Goal: Check status: Check status

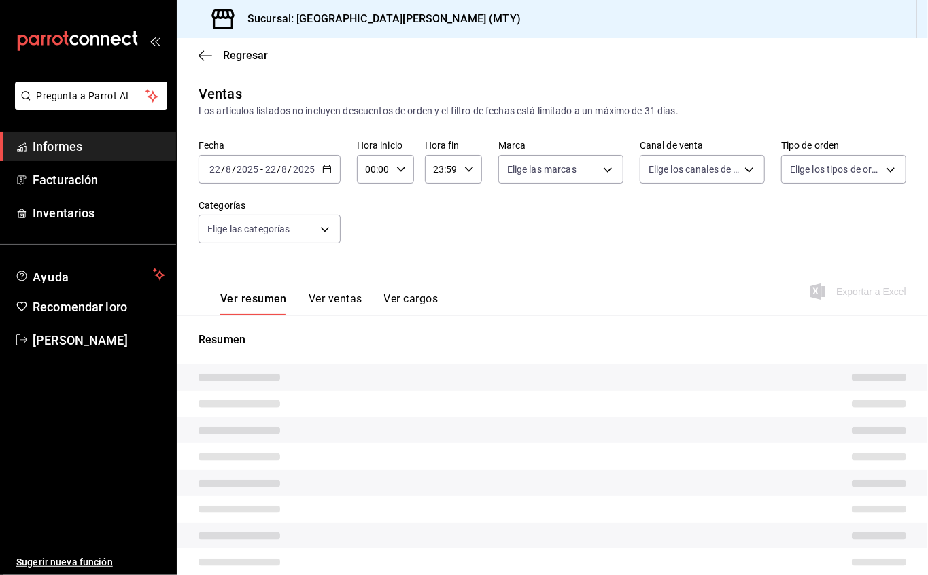
type input "17:59"
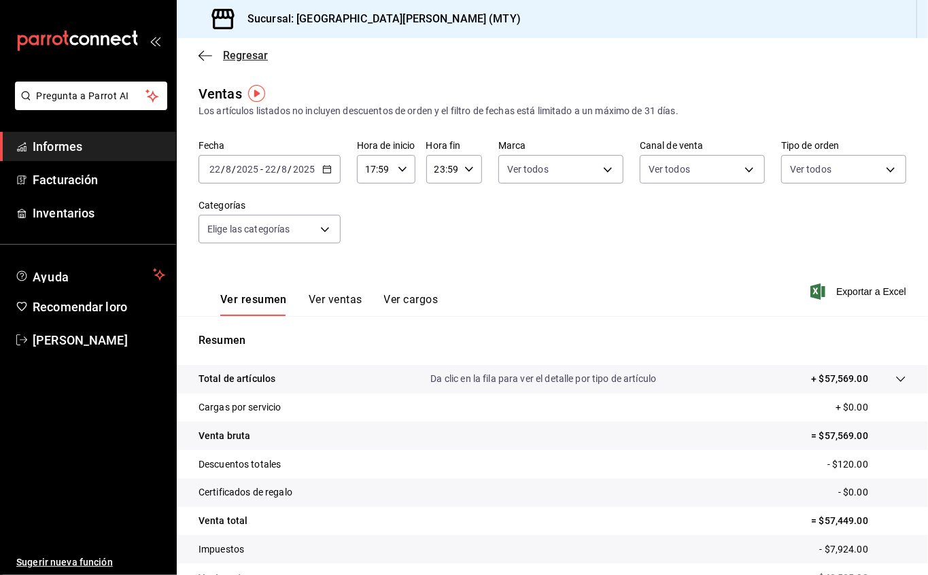
click at [230, 61] on font "Regresar" at bounding box center [245, 55] width 45 height 13
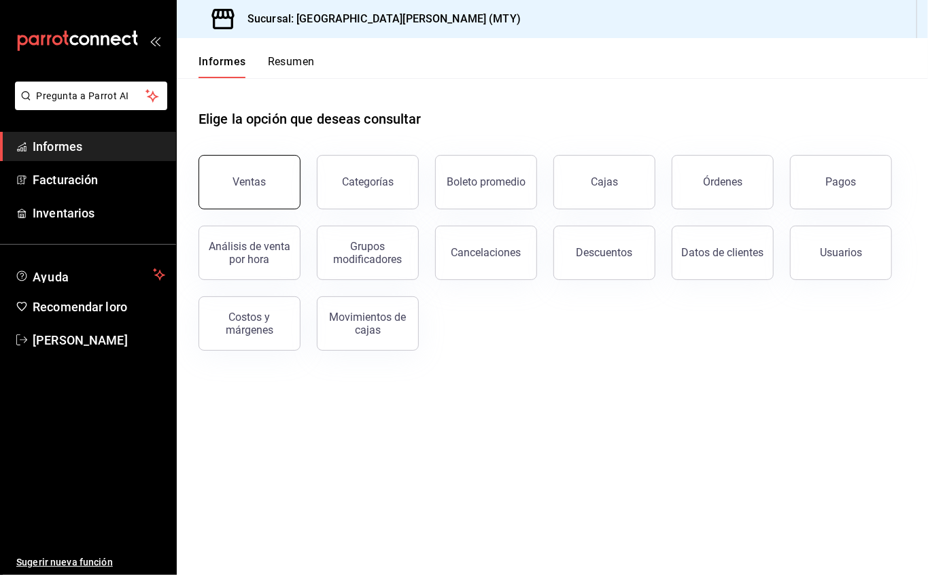
click at [249, 169] on button "Ventas" at bounding box center [250, 182] width 102 height 54
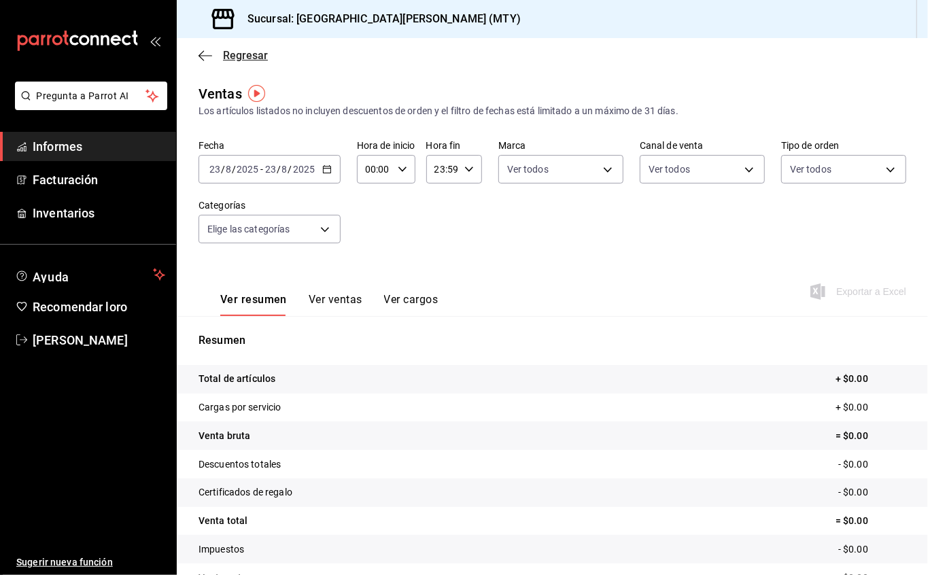
click at [230, 57] on font "Regresar" at bounding box center [245, 55] width 45 height 13
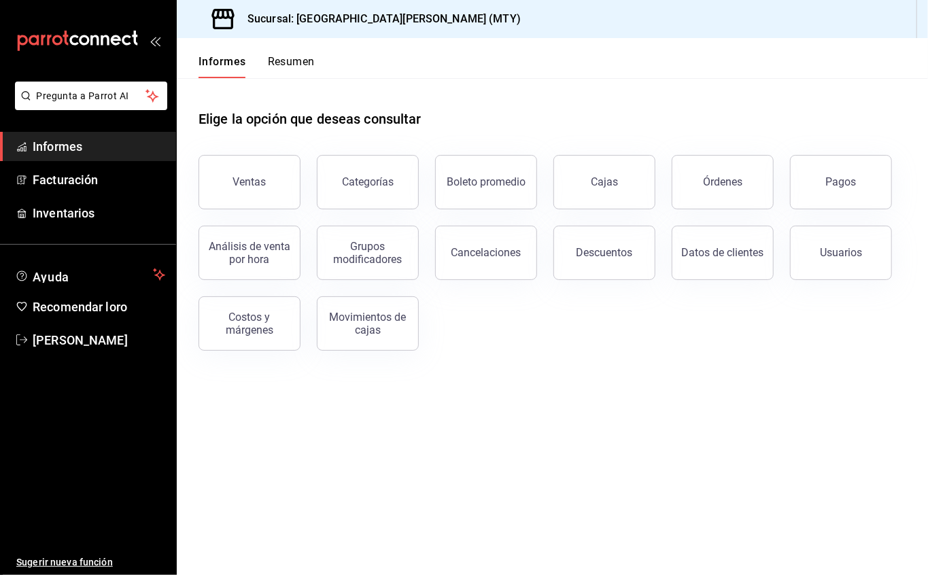
click at [209, 63] on font "Informes" at bounding box center [223, 61] width 48 height 13
click at [46, 150] on font "Informes" at bounding box center [58, 146] width 50 height 14
click at [155, 38] on icon "abrir_cajón_menú" at bounding box center [153, 42] width 6 height 10
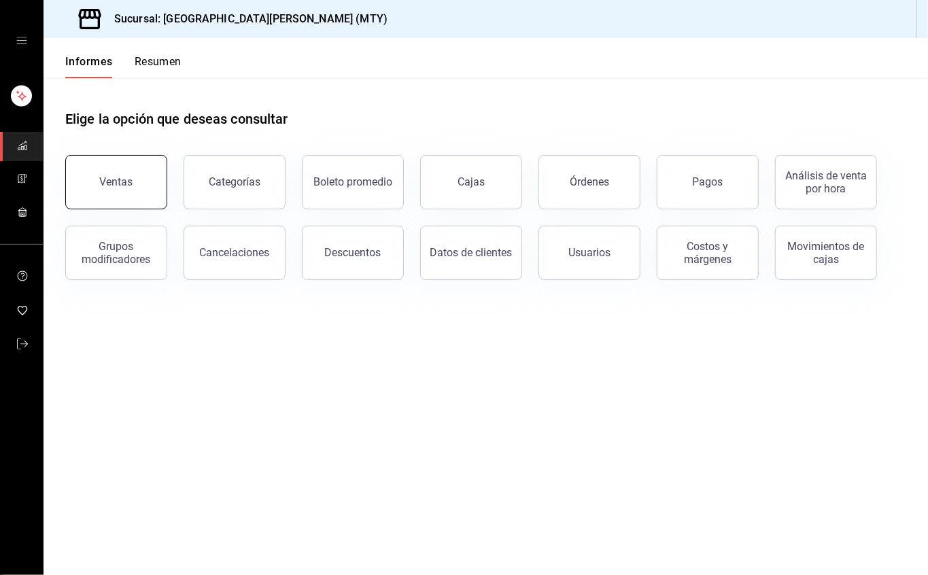
click at [139, 185] on button "Ventas" at bounding box center [116, 182] width 102 height 54
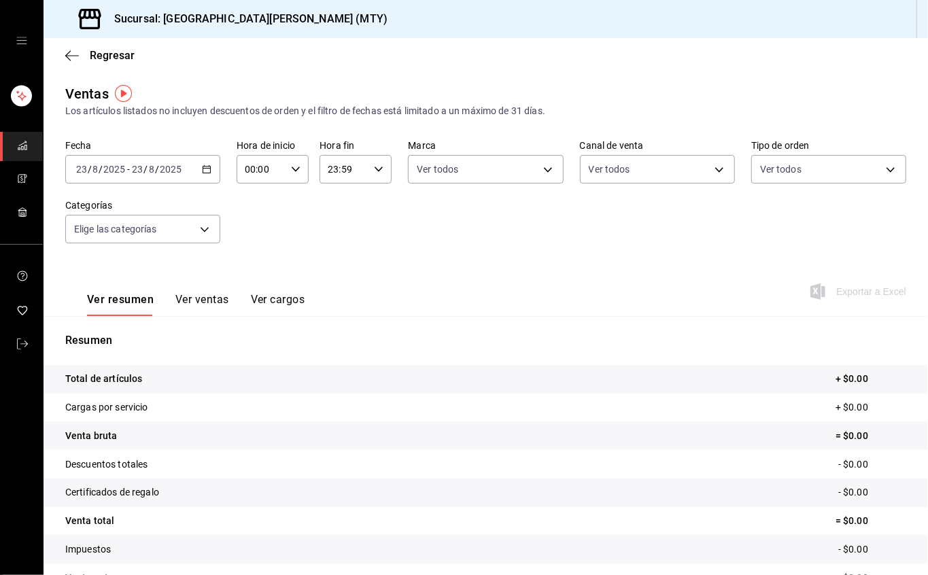
click at [203, 170] on icon "button" at bounding box center [207, 170] width 10 height 10
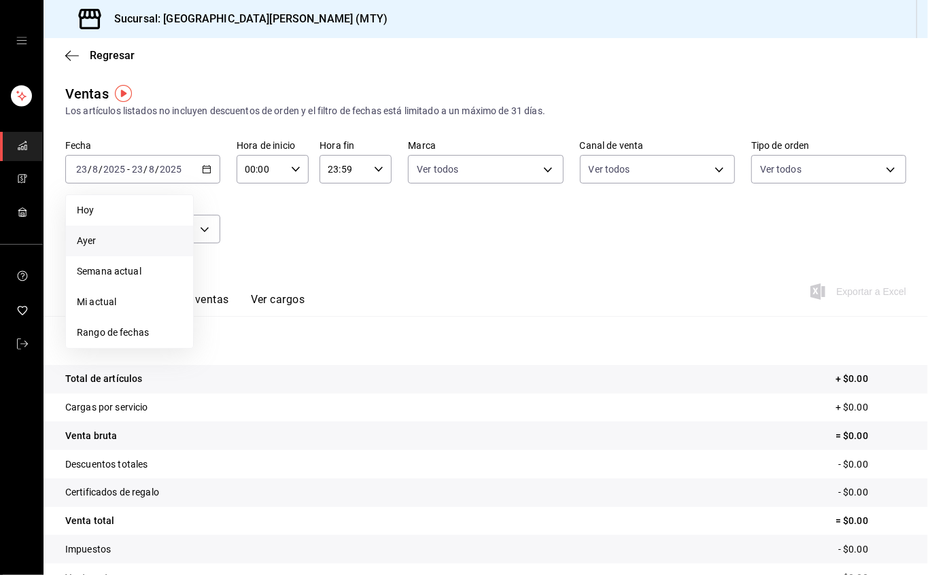
click at [129, 238] on span "Ayer" at bounding box center [129, 241] width 105 height 14
